Goal: Information Seeking & Learning: Learn about a topic

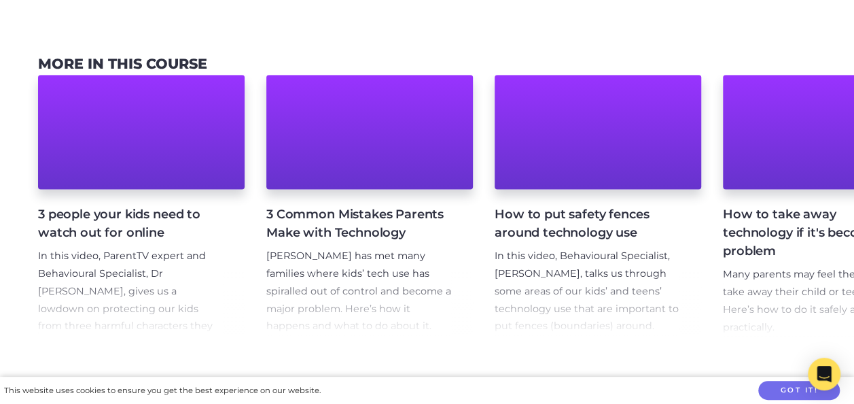
scroll to position [816, 0]
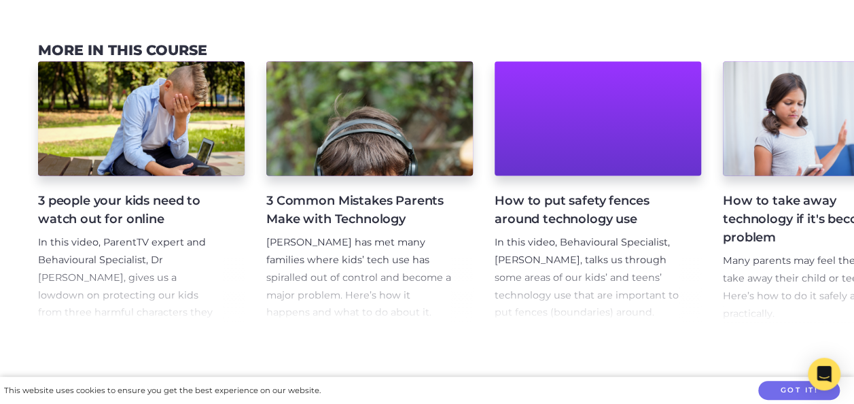
click at [389, 195] on h4 "3 Common Mistakes Parents Make with Technology" at bounding box center [358, 210] width 185 height 37
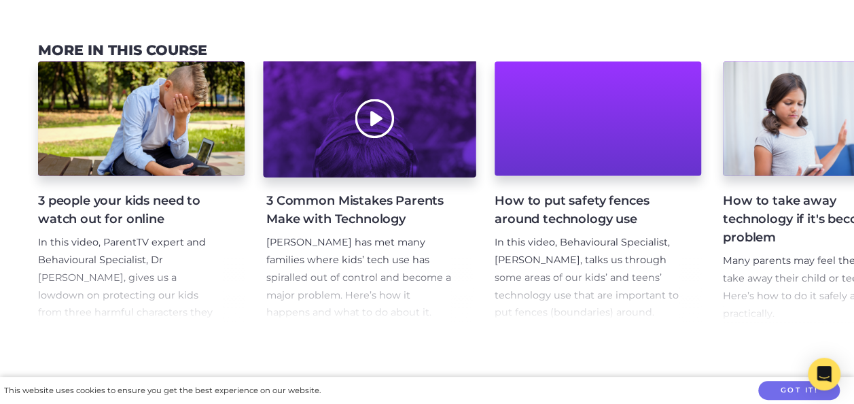
click at [366, 118] on div at bounding box center [369, 118] width 213 height 118
click at [366, 144] on div at bounding box center [369, 118] width 213 height 118
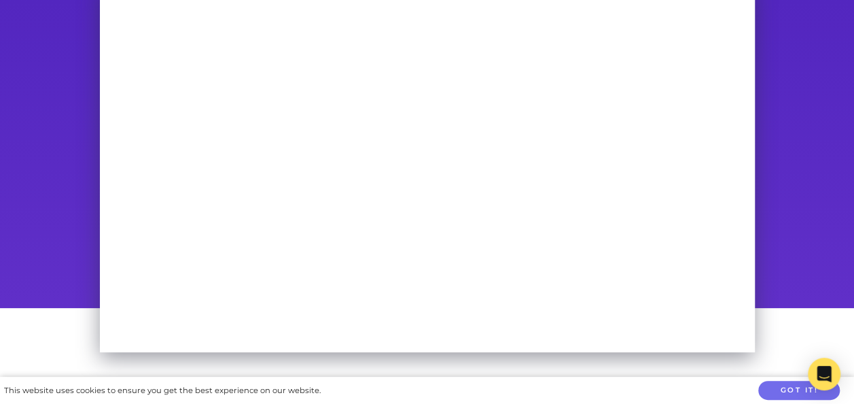
scroll to position [119, 0]
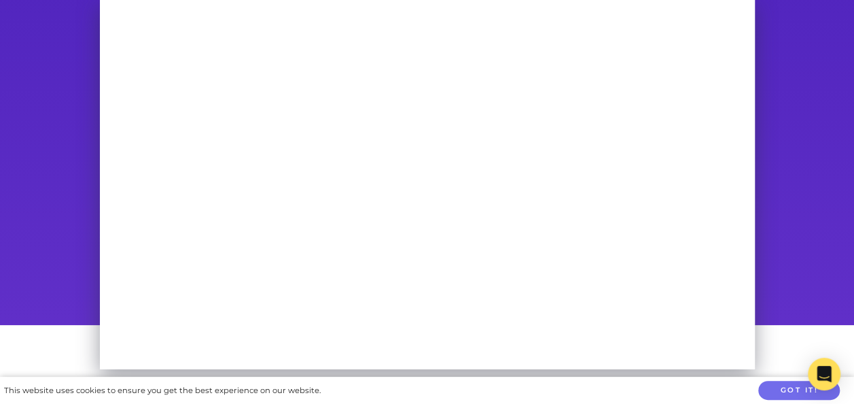
click at [0, 101] on div at bounding box center [427, 157] width 854 height 335
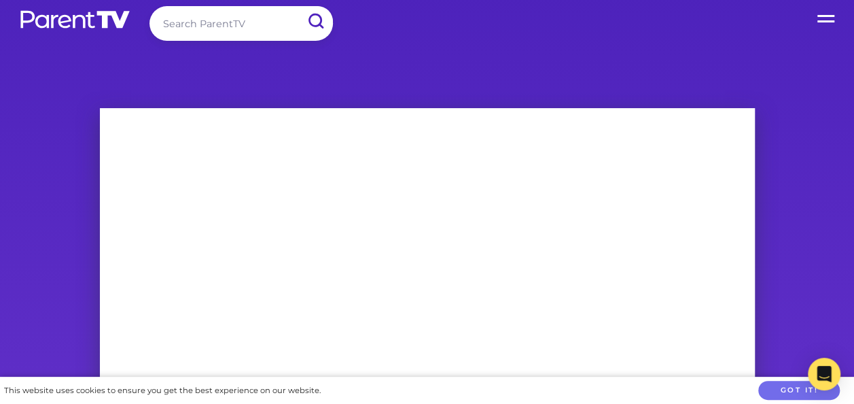
scroll to position [0, 0]
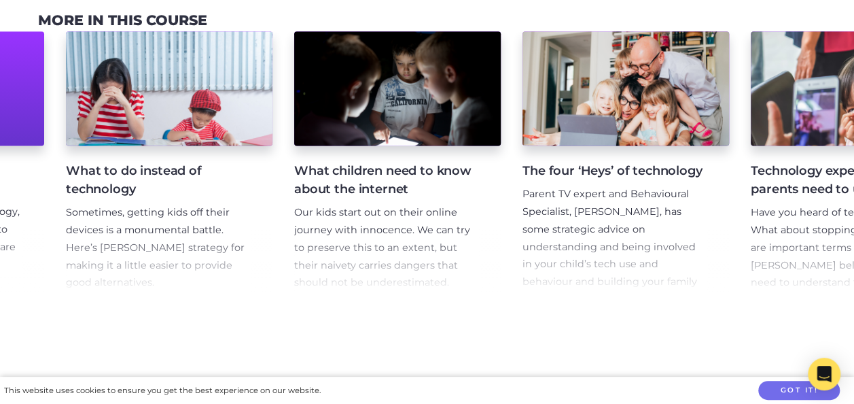
scroll to position [0, 1508]
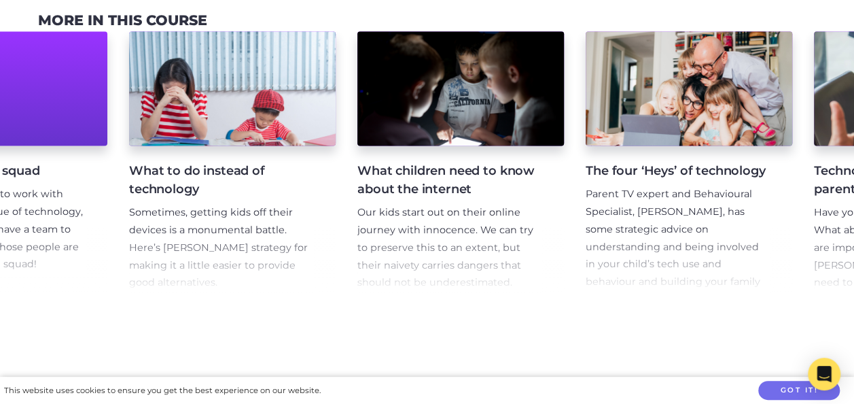
click at [425, 179] on h4 "What children need to know about the internet" at bounding box center [450, 180] width 185 height 37
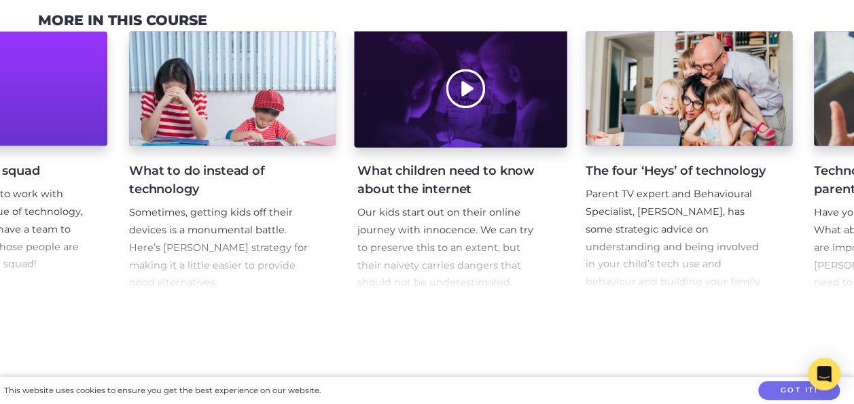
click at [500, 92] on div at bounding box center [460, 88] width 213 height 118
